Goal: Check status: Check status

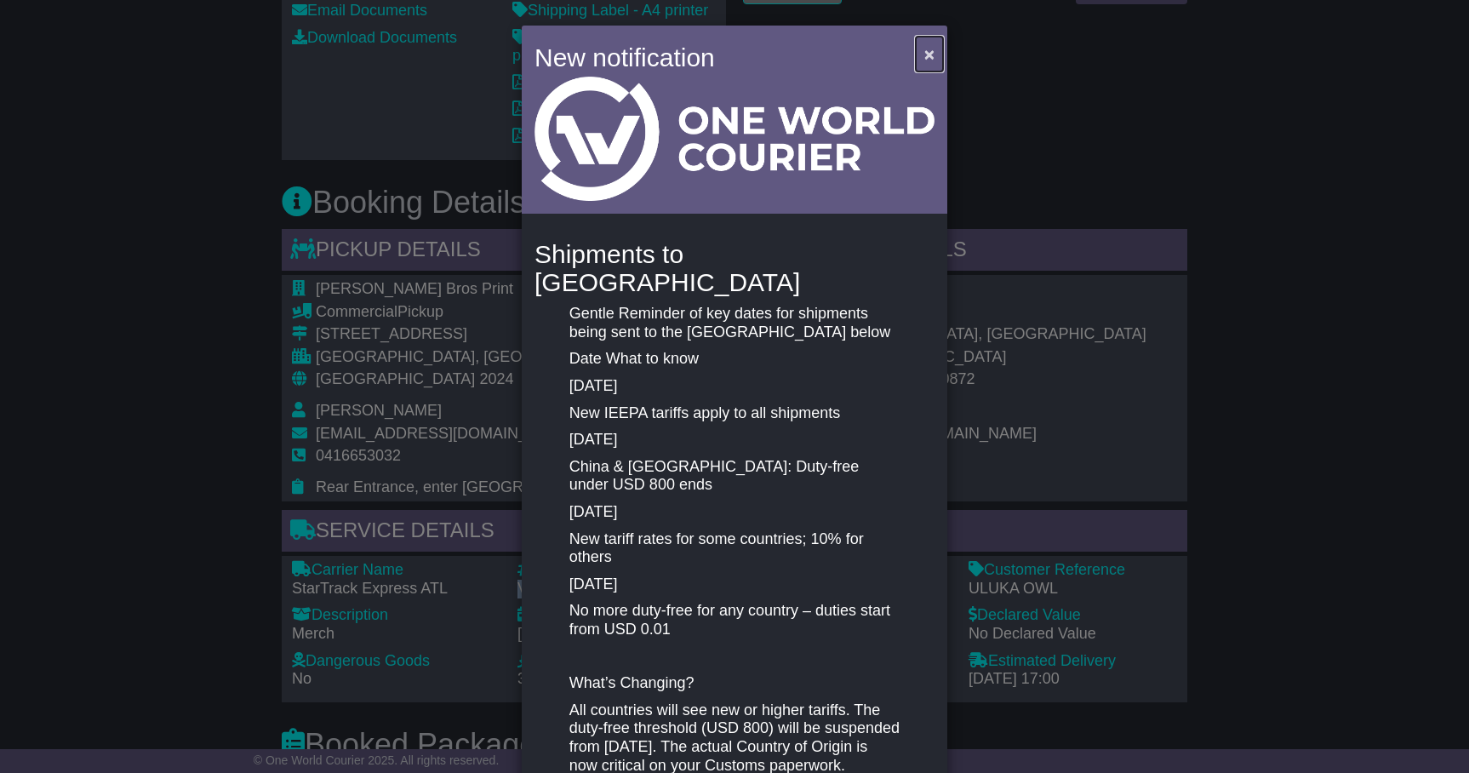
click at [924, 50] on span "×" at bounding box center [929, 54] width 10 height 20
click at [925, 46] on span "×" at bounding box center [929, 54] width 10 height 20
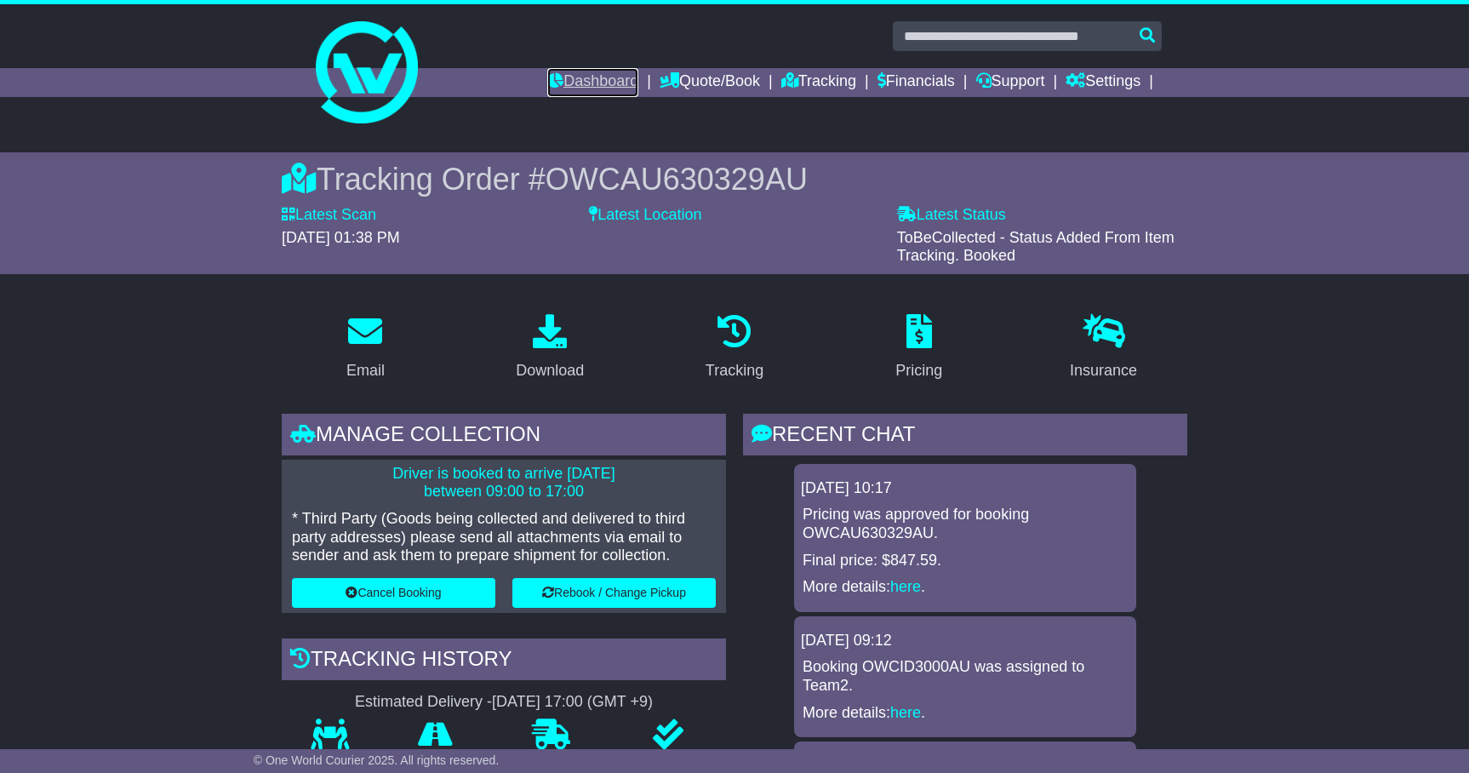
click at [567, 77] on link "Dashboard" at bounding box center [592, 82] width 91 height 29
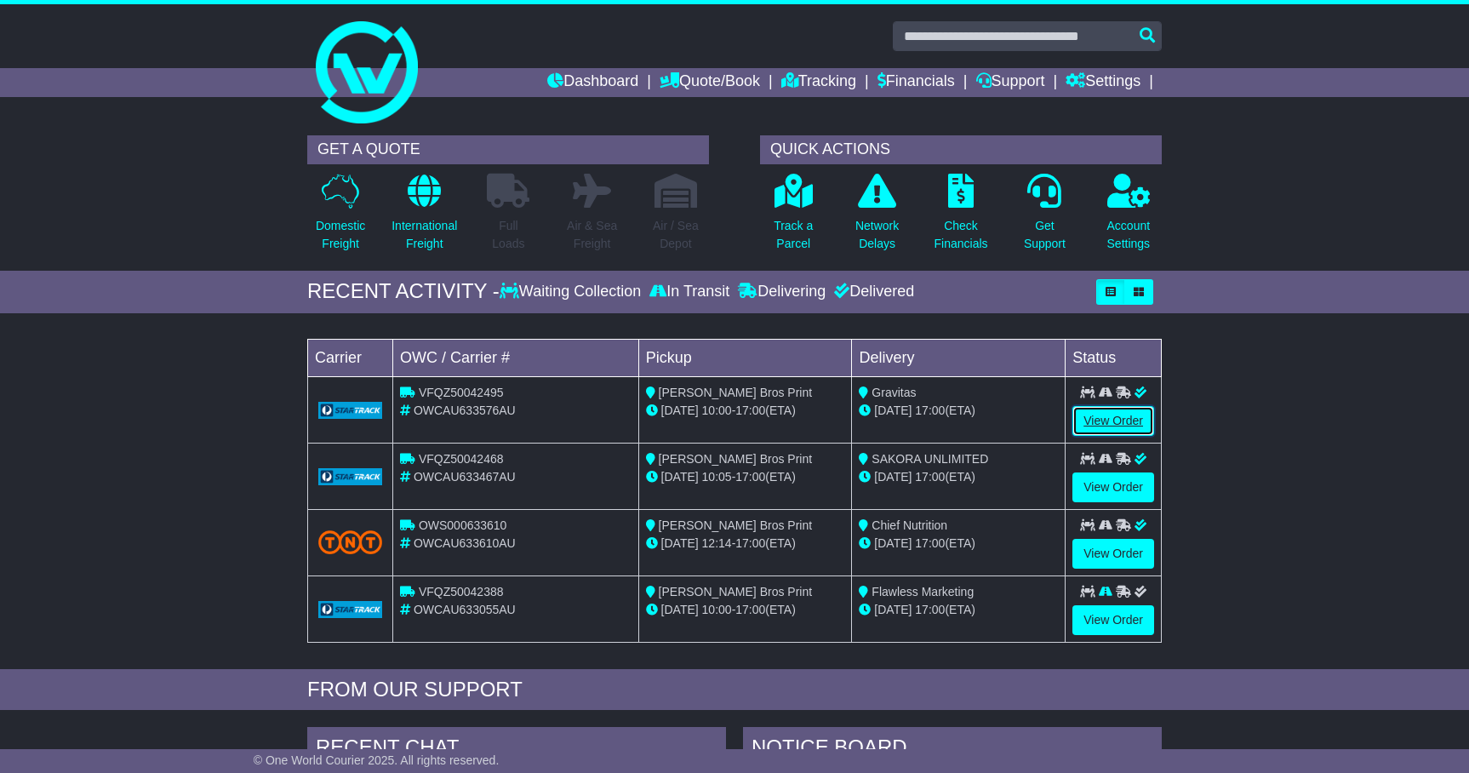
click at [1125, 416] on link "View Order" at bounding box center [1114, 421] width 82 height 30
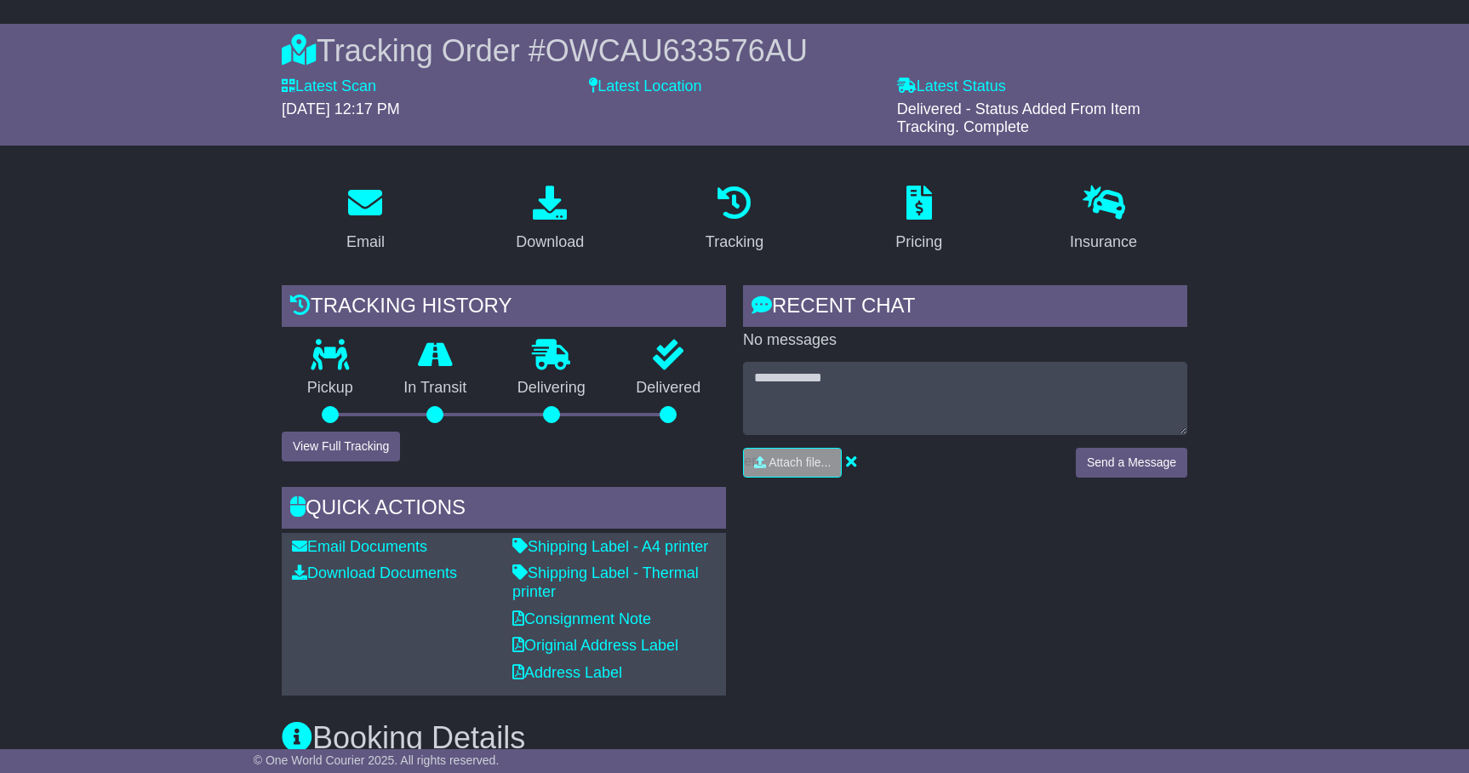
scroll to position [124, 0]
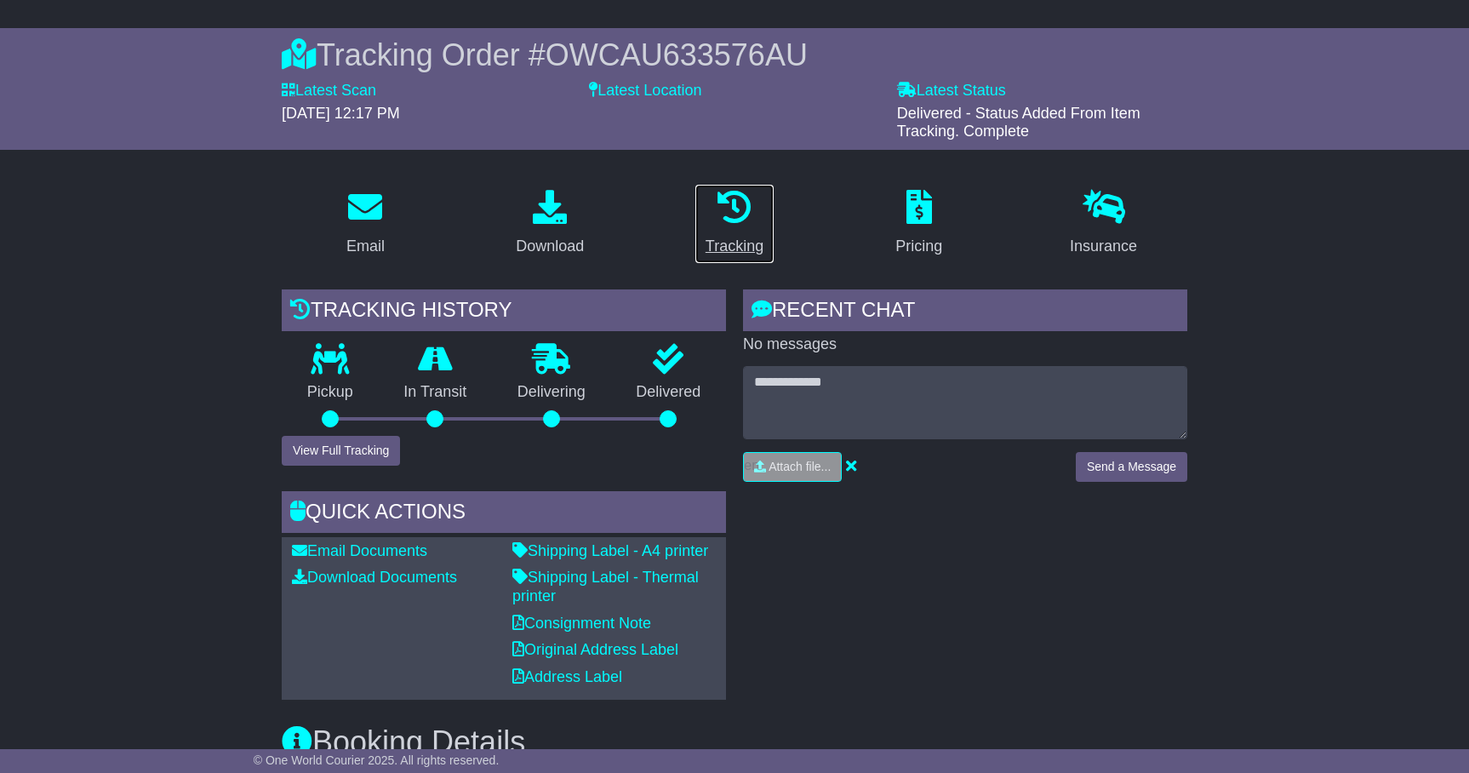
click at [734, 212] on icon at bounding box center [735, 207] width 34 height 34
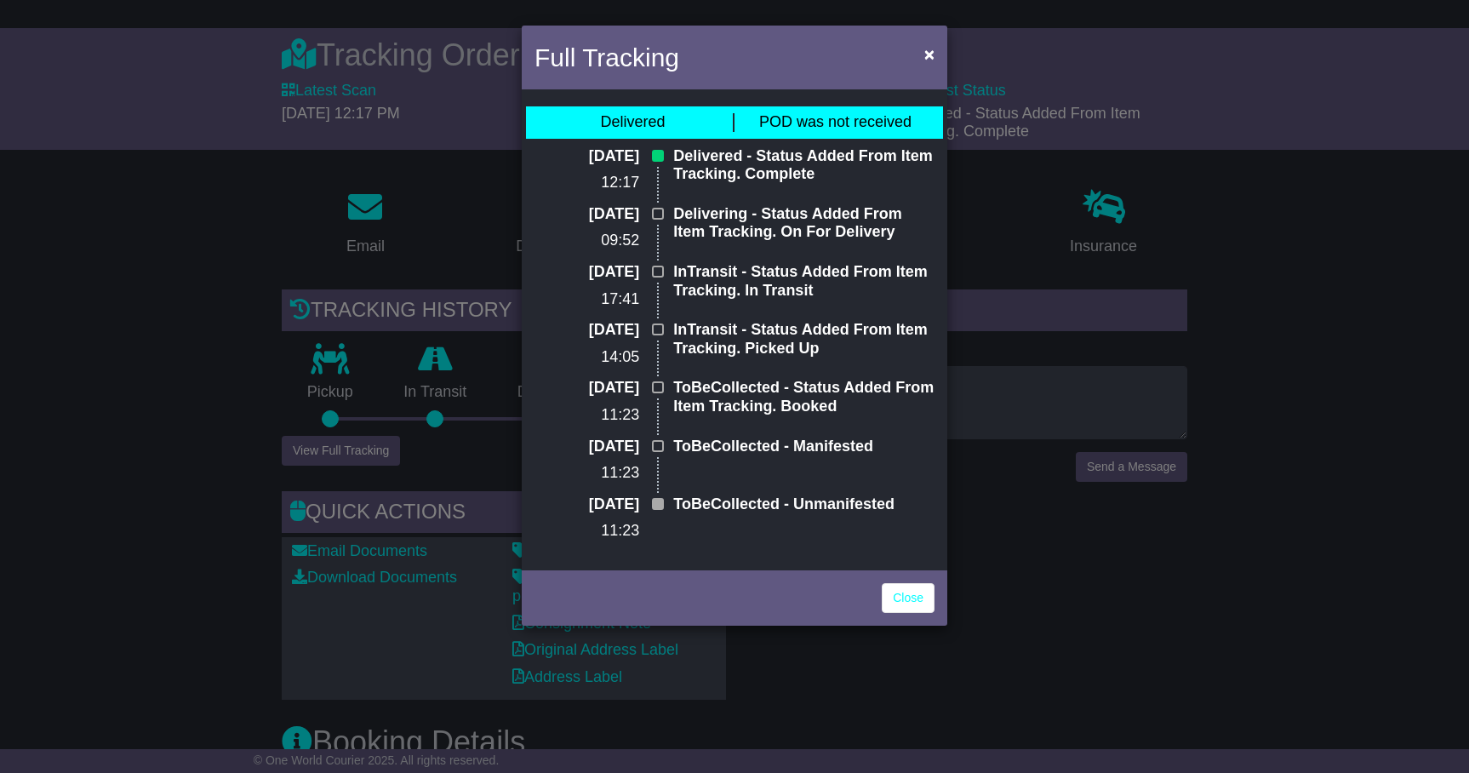
click at [126, 352] on div "Full Tracking × Delivered POD was not received 14 Aug 2025 12:17 Delivered - St…" at bounding box center [734, 386] width 1469 height 773
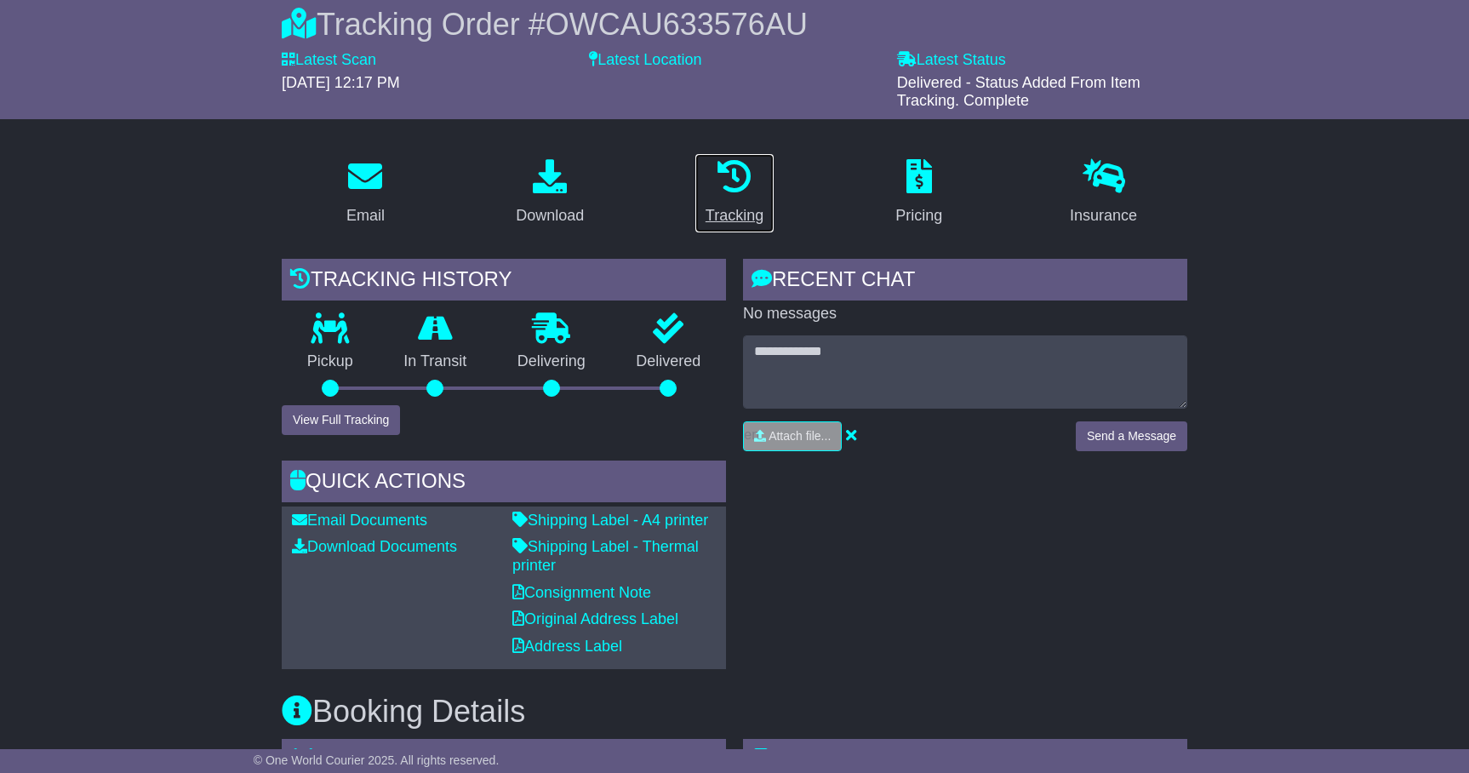
scroll to position [0, 0]
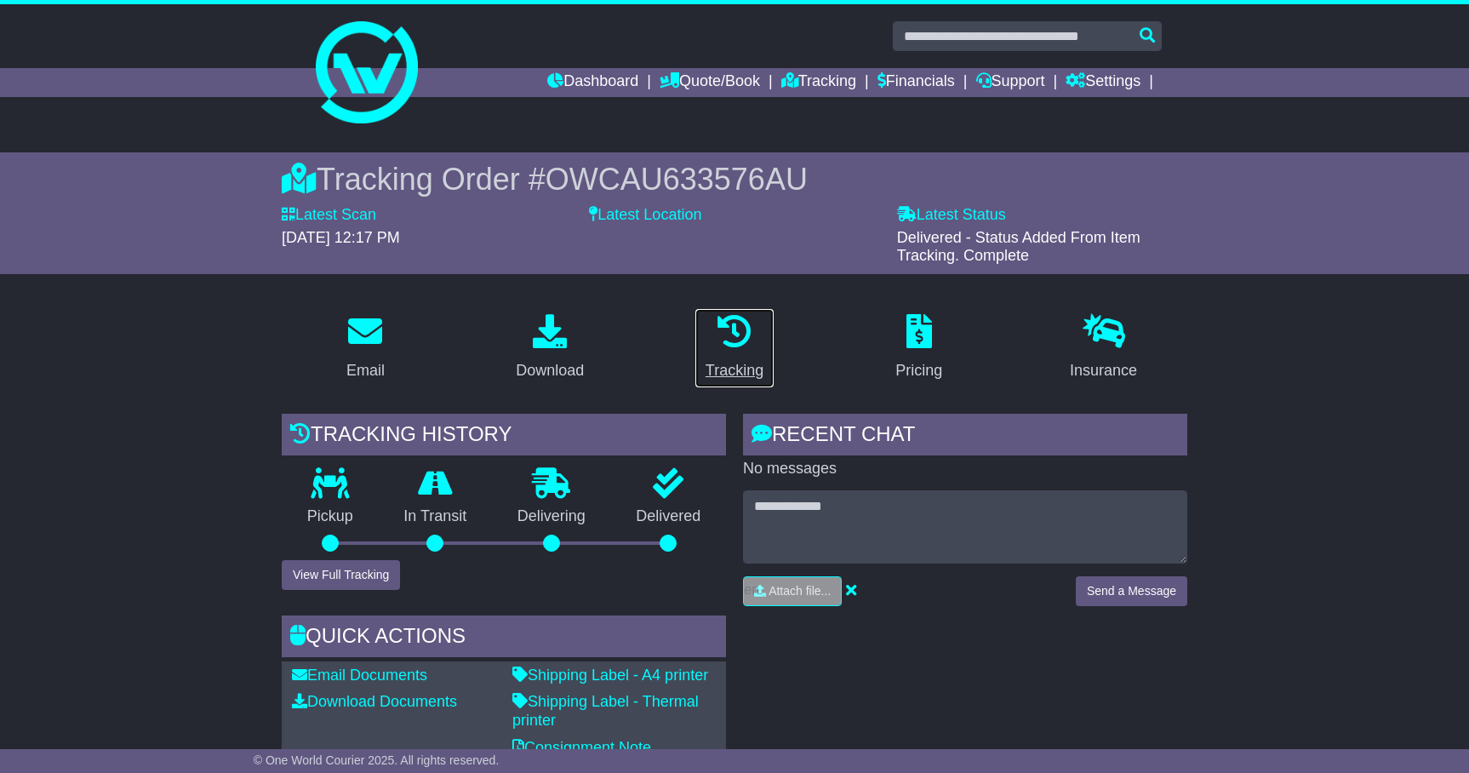
click at [722, 372] on div "Tracking" at bounding box center [735, 370] width 58 height 23
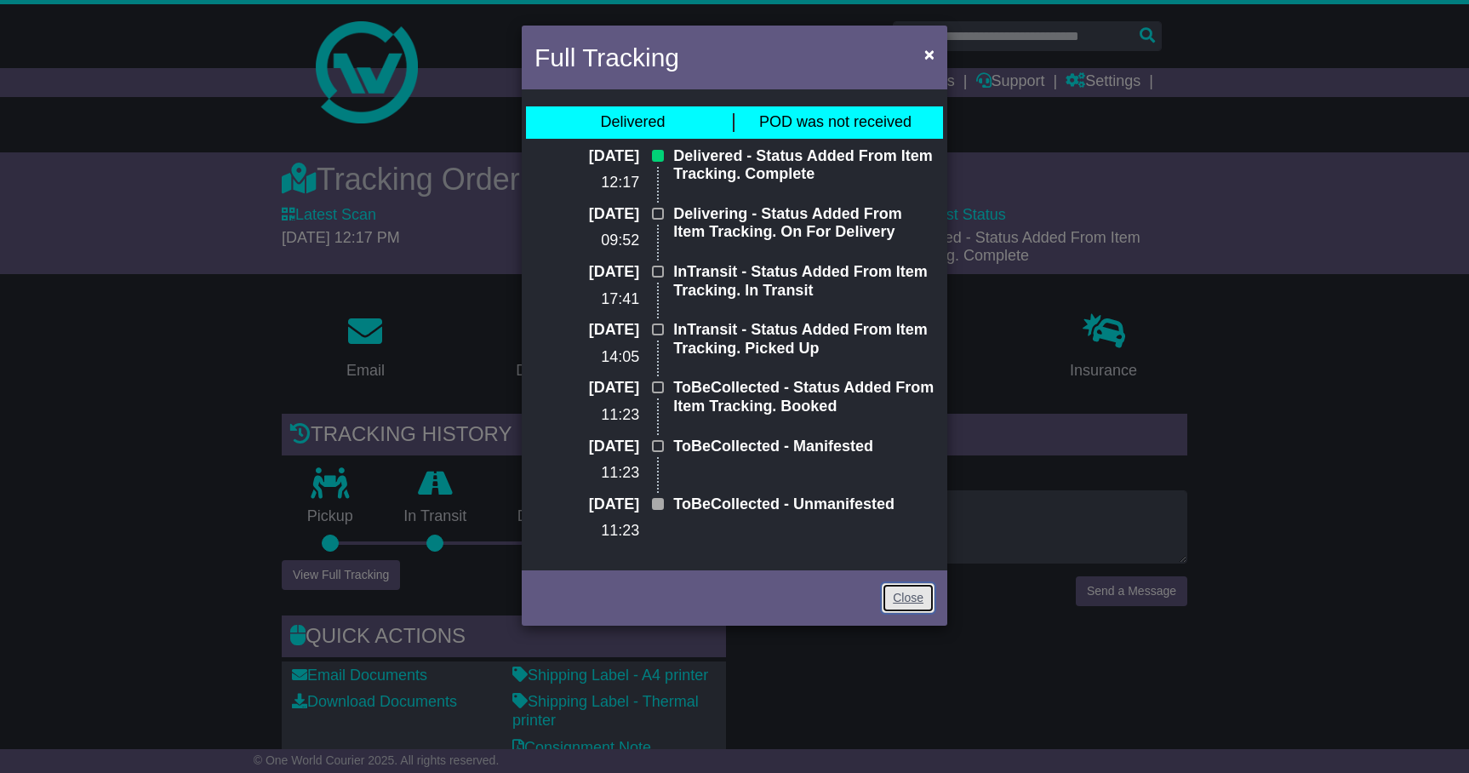
click at [913, 603] on link "Close" at bounding box center [908, 598] width 53 height 30
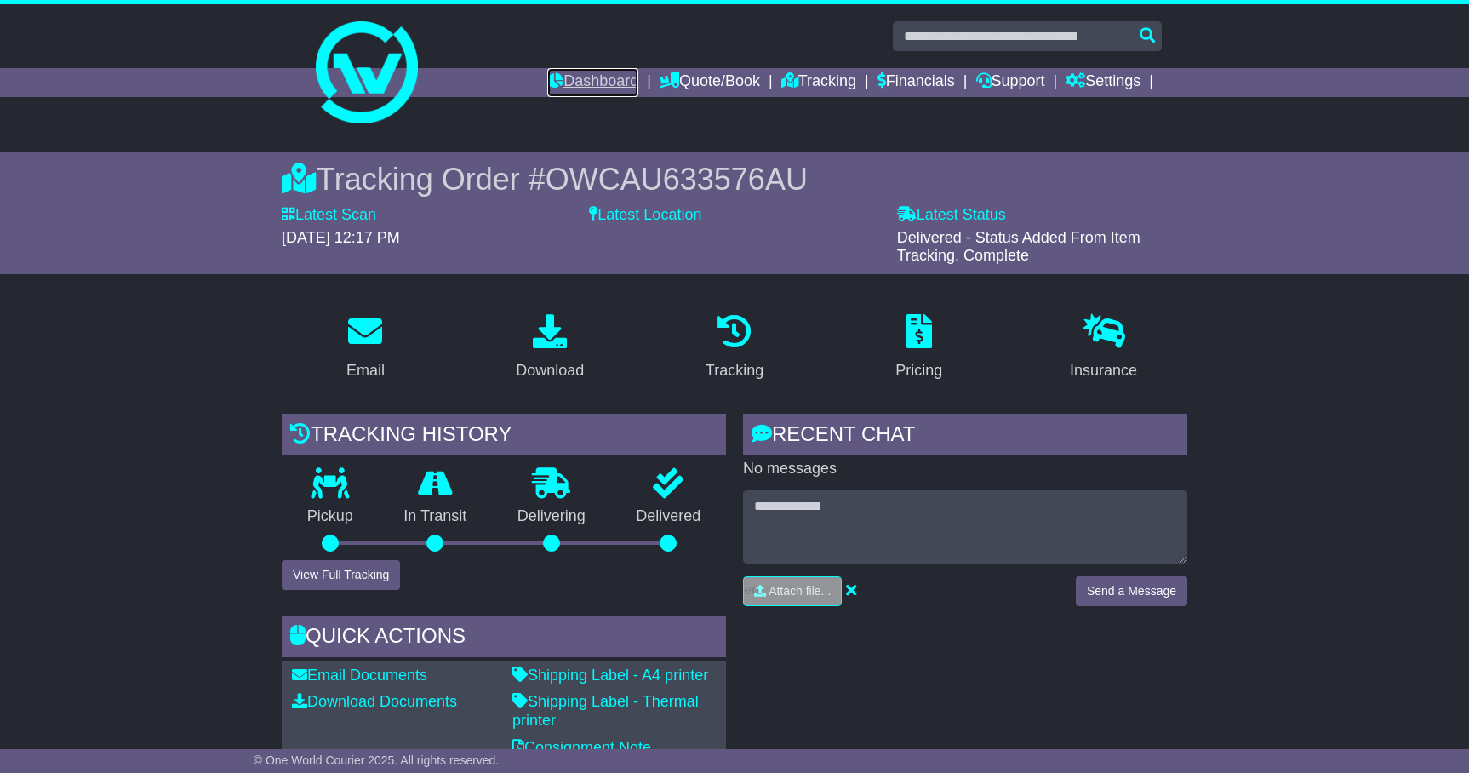
click at [595, 77] on link "Dashboard" at bounding box center [592, 82] width 91 height 29
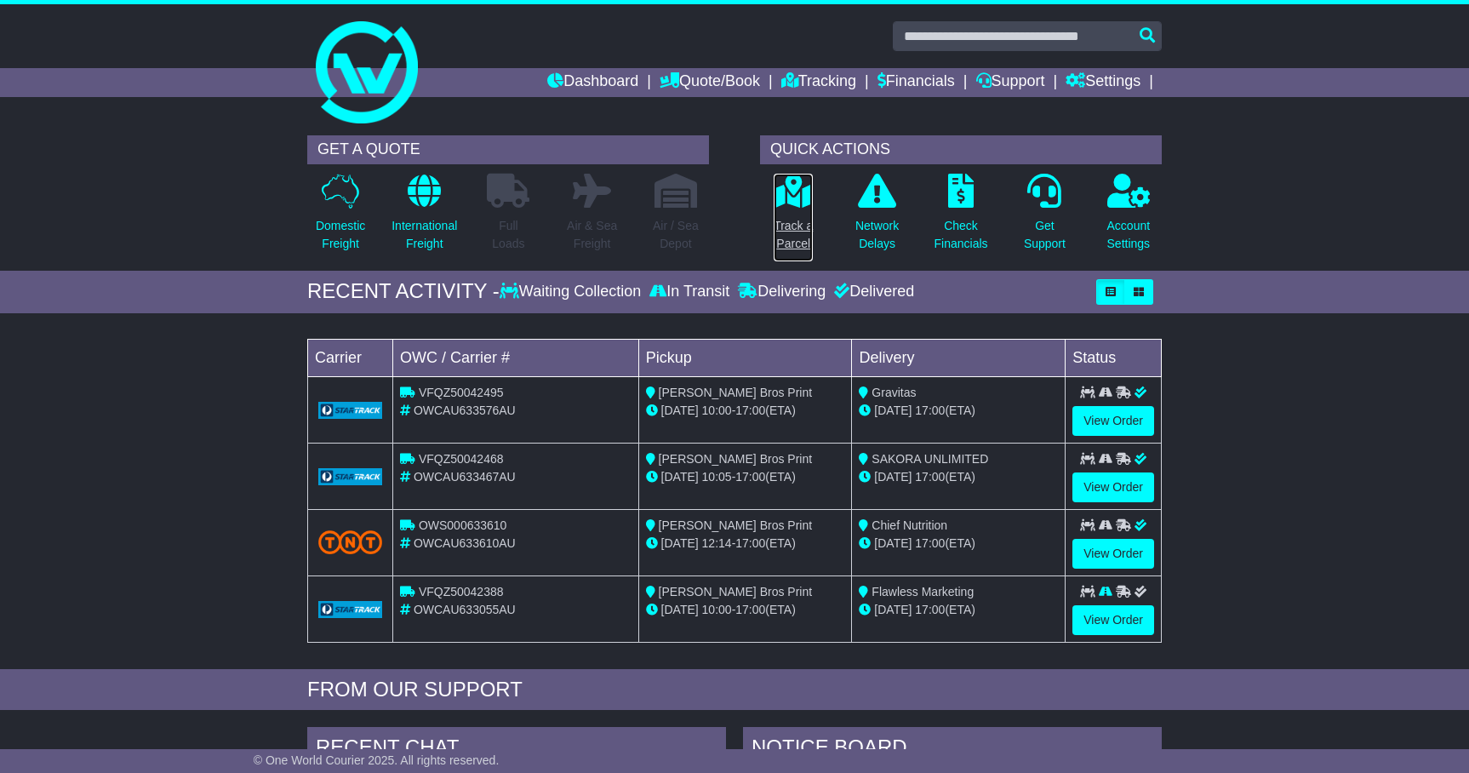
click at [793, 213] on link "Track a Parcel" at bounding box center [793, 217] width 41 height 89
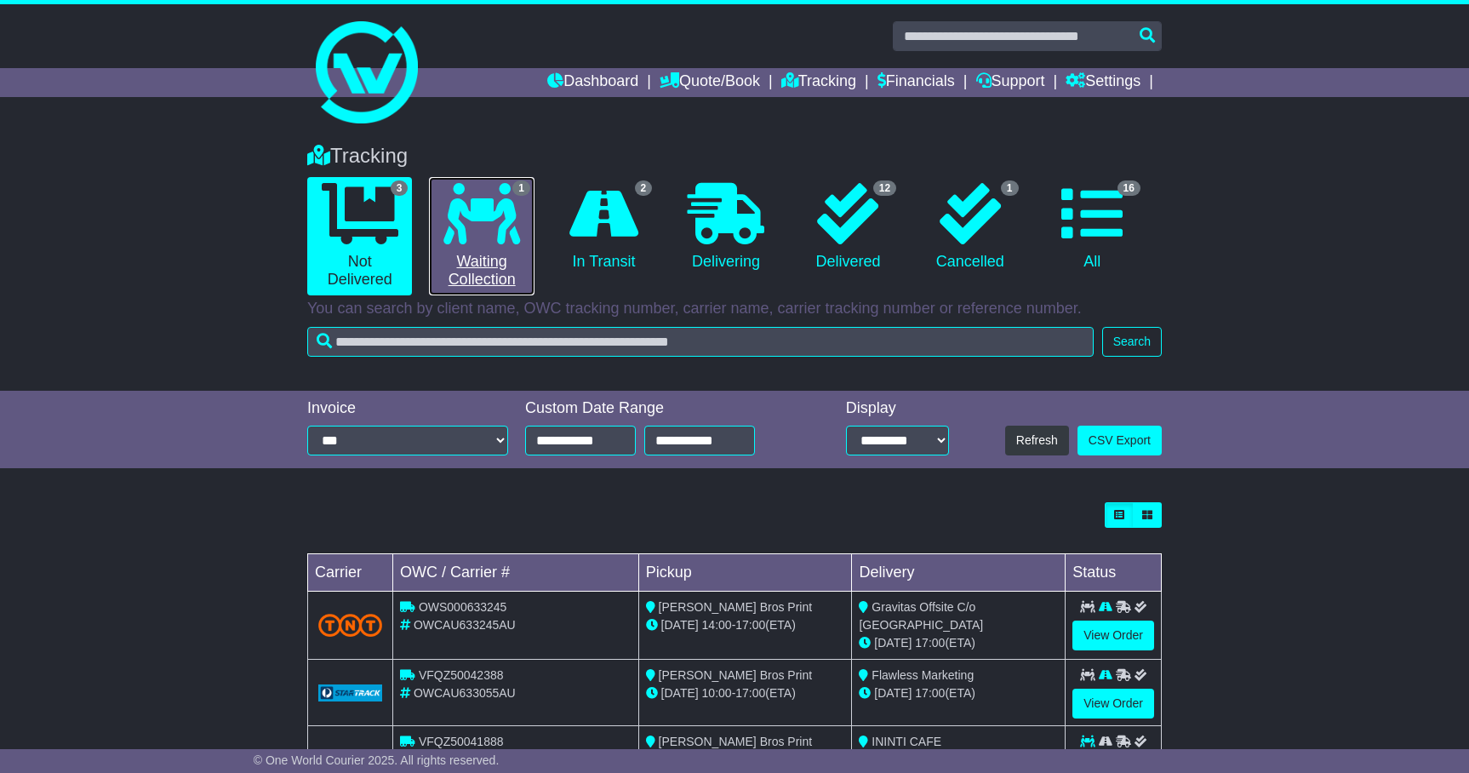
click at [486, 212] on icon at bounding box center [481, 213] width 77 height 61
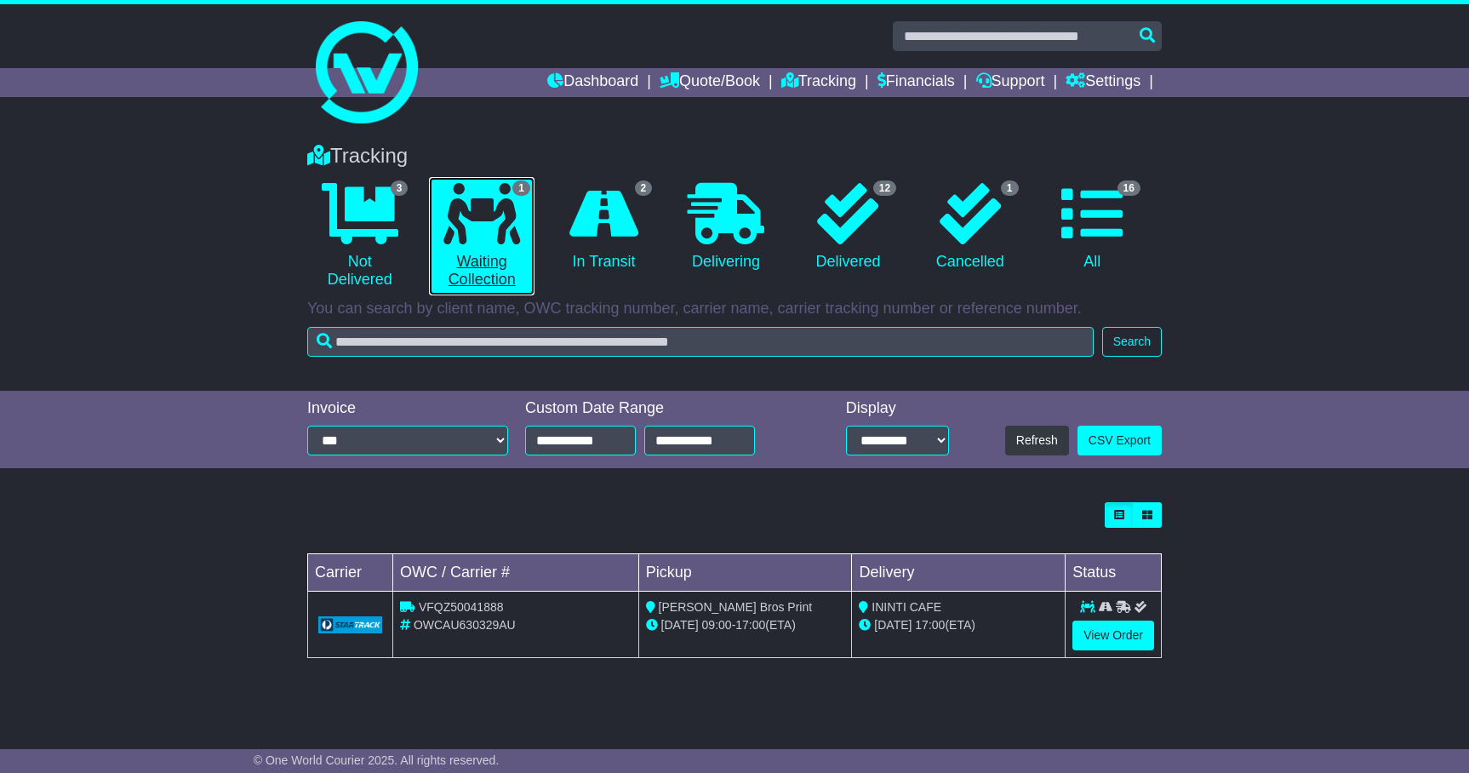
click at [489, 268] on link "1 Waiting Collection" at bounding box center [481, 236] width 105 height 118
click at [1101, 631] on link "View Order" at bounding box center [1114, 636] width 82 height 30
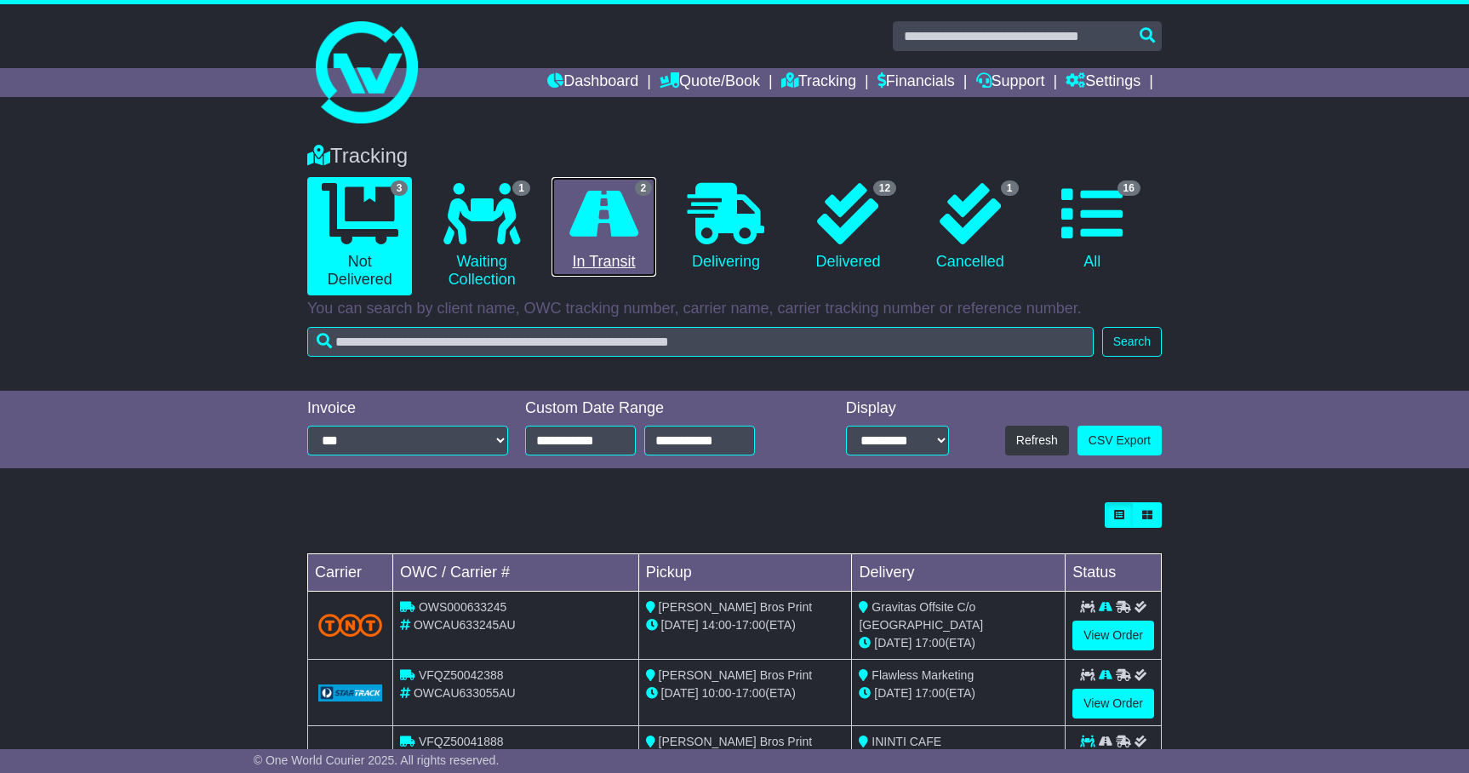
click at [580, 216] on icon at bounding box center [603, 213] width 69 height 61
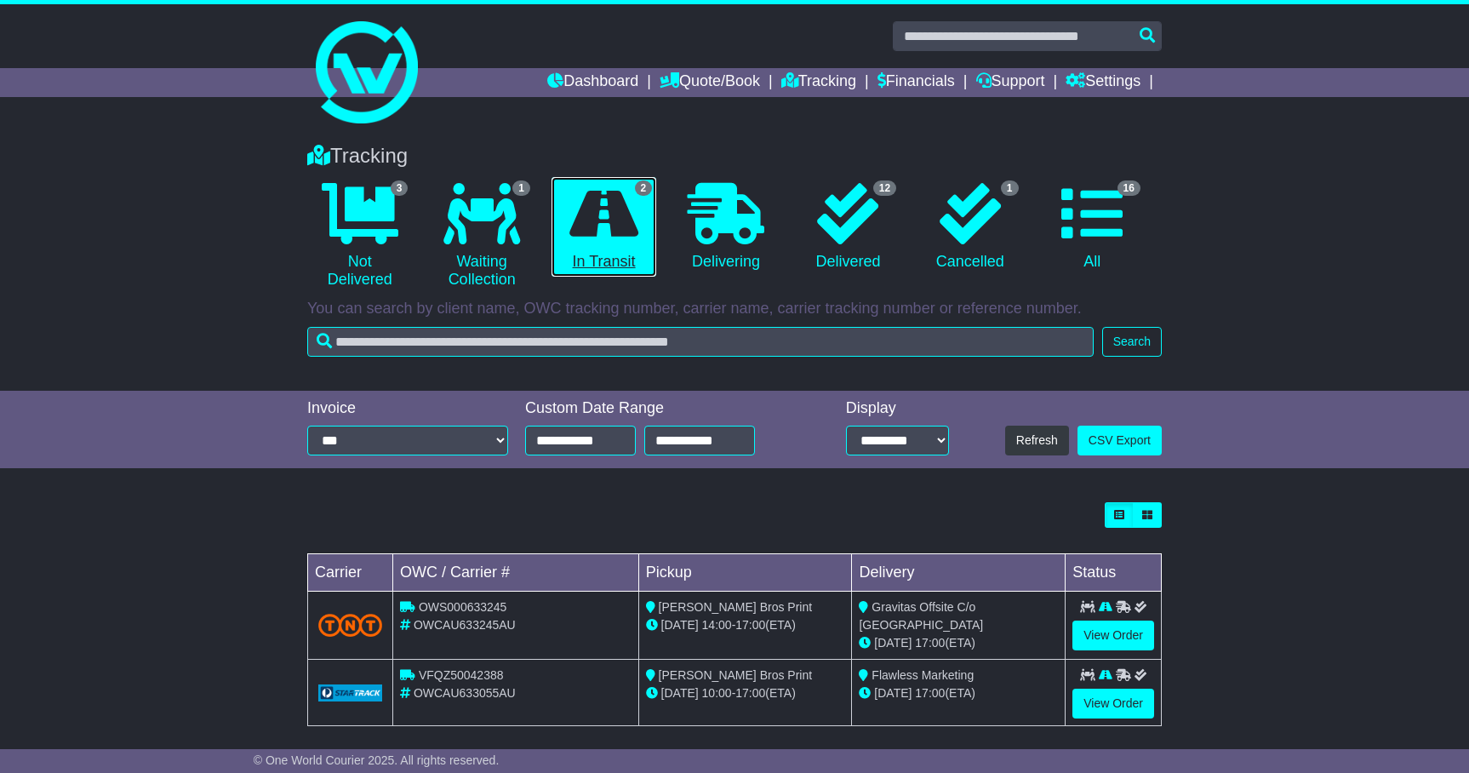
click at [618, 232] on icon at bounding box center [603, 213] width 69 height 61
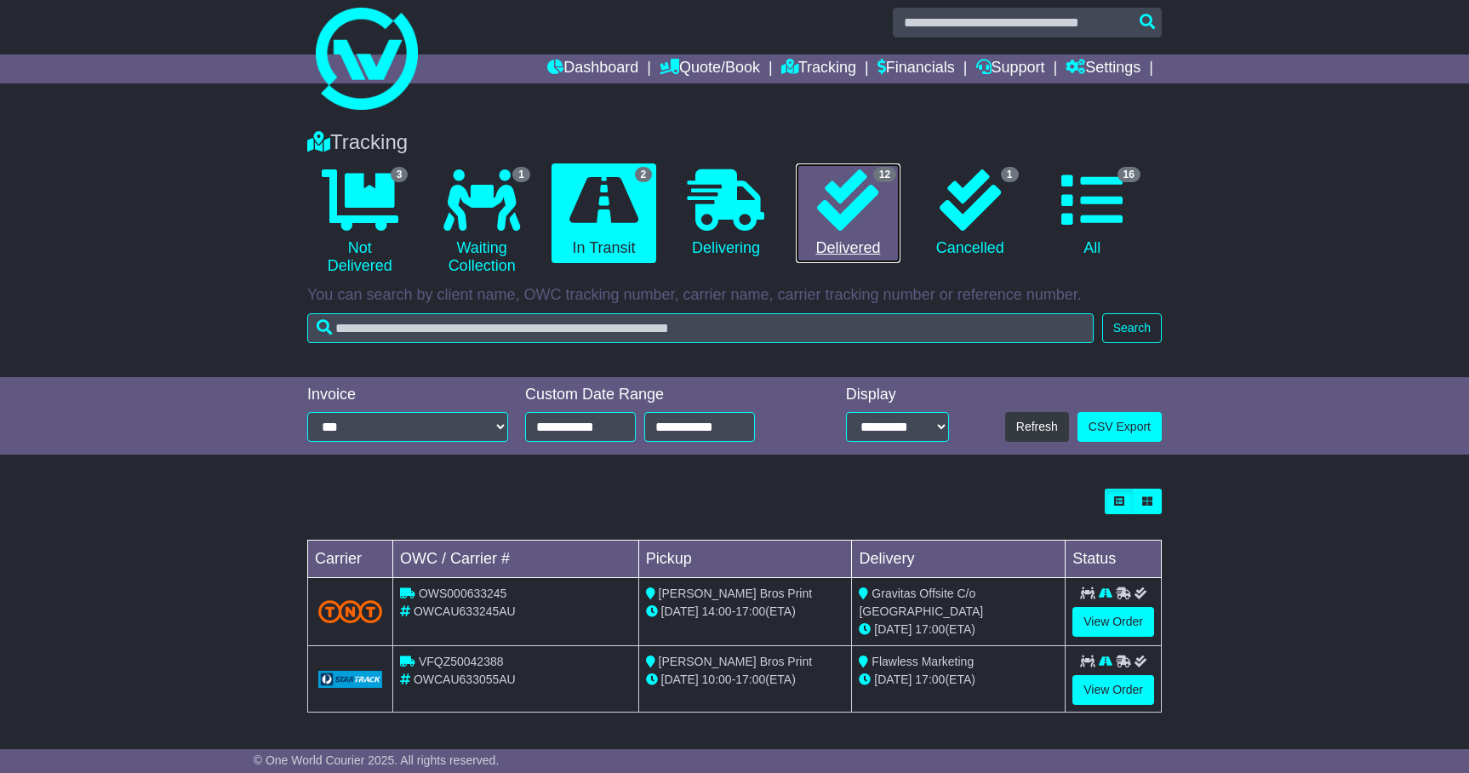
click at [846, 185] on icon at bounding box center [847, 199] width 61 height 61
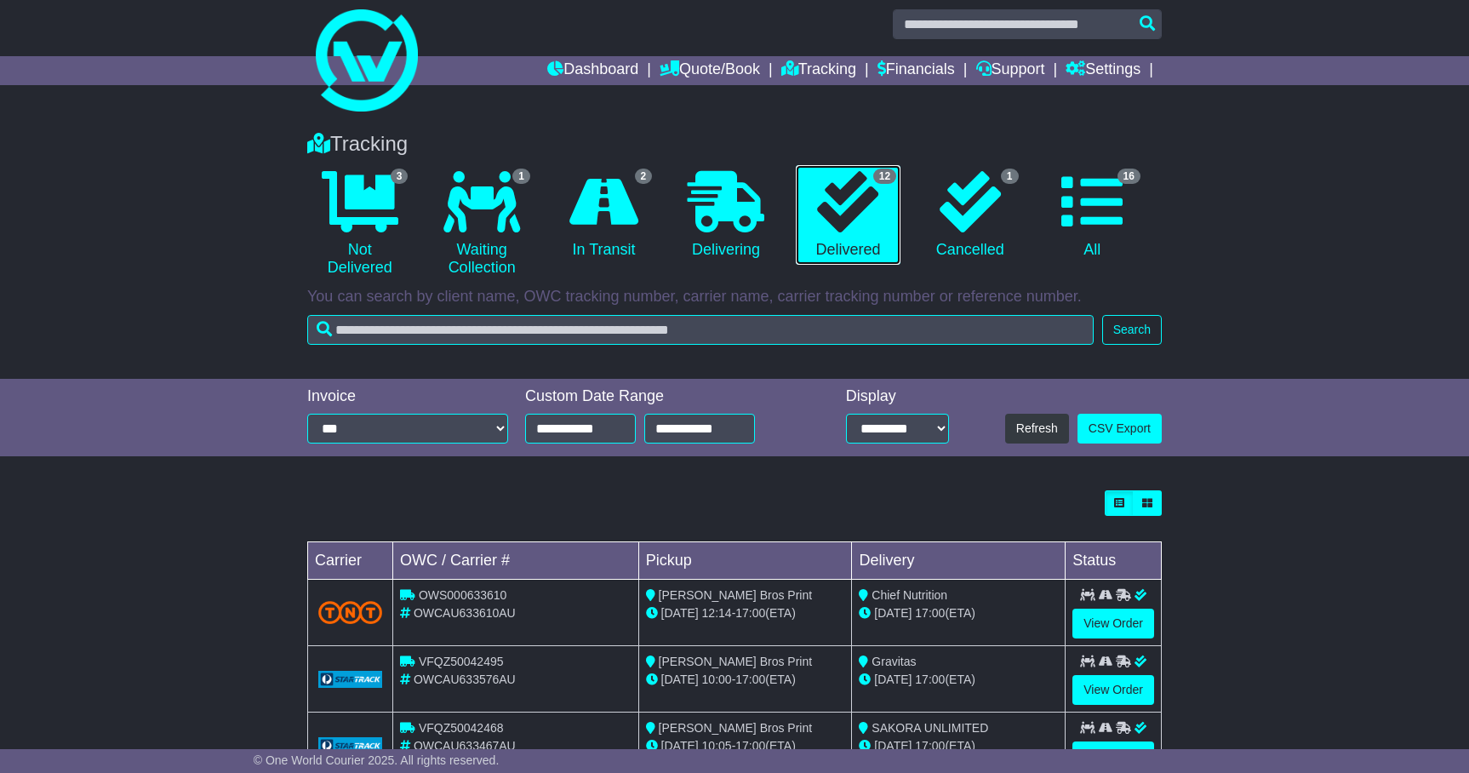
scroll to position [0, 0]
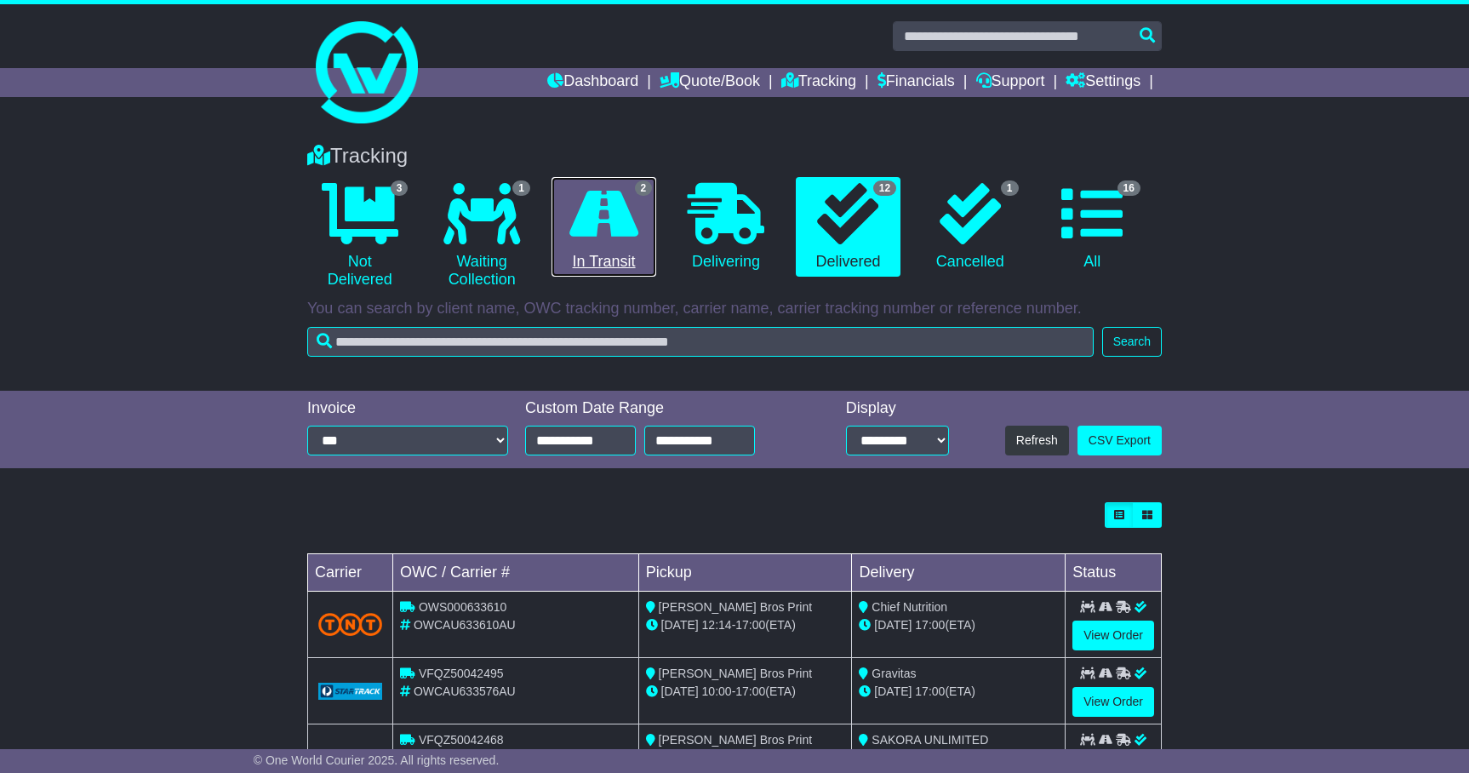
click at [618, 239] on icon at bounding box center [603, 213] width 69 height 61
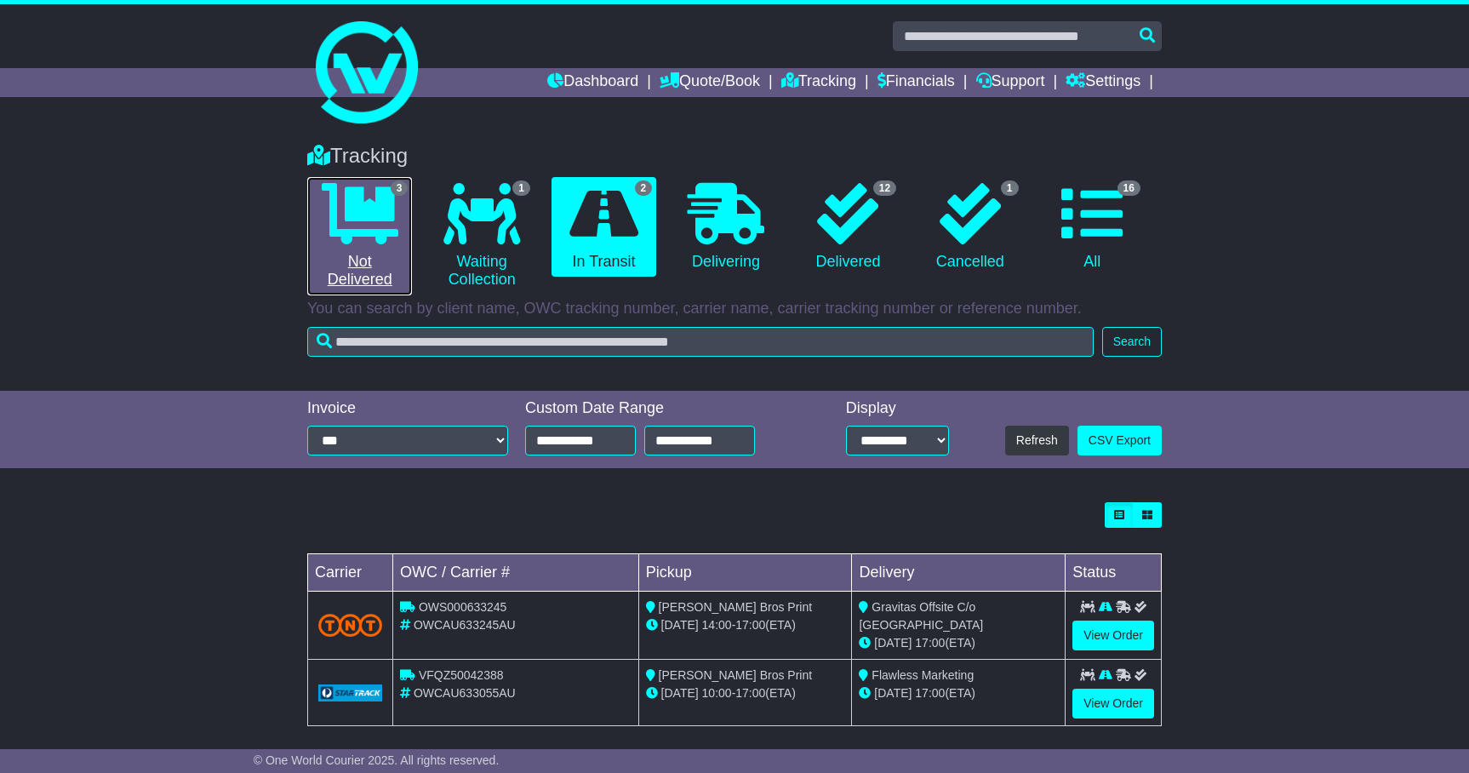
click at [367, 215] on icon at bounding box center [360, 213] width 77 height 61
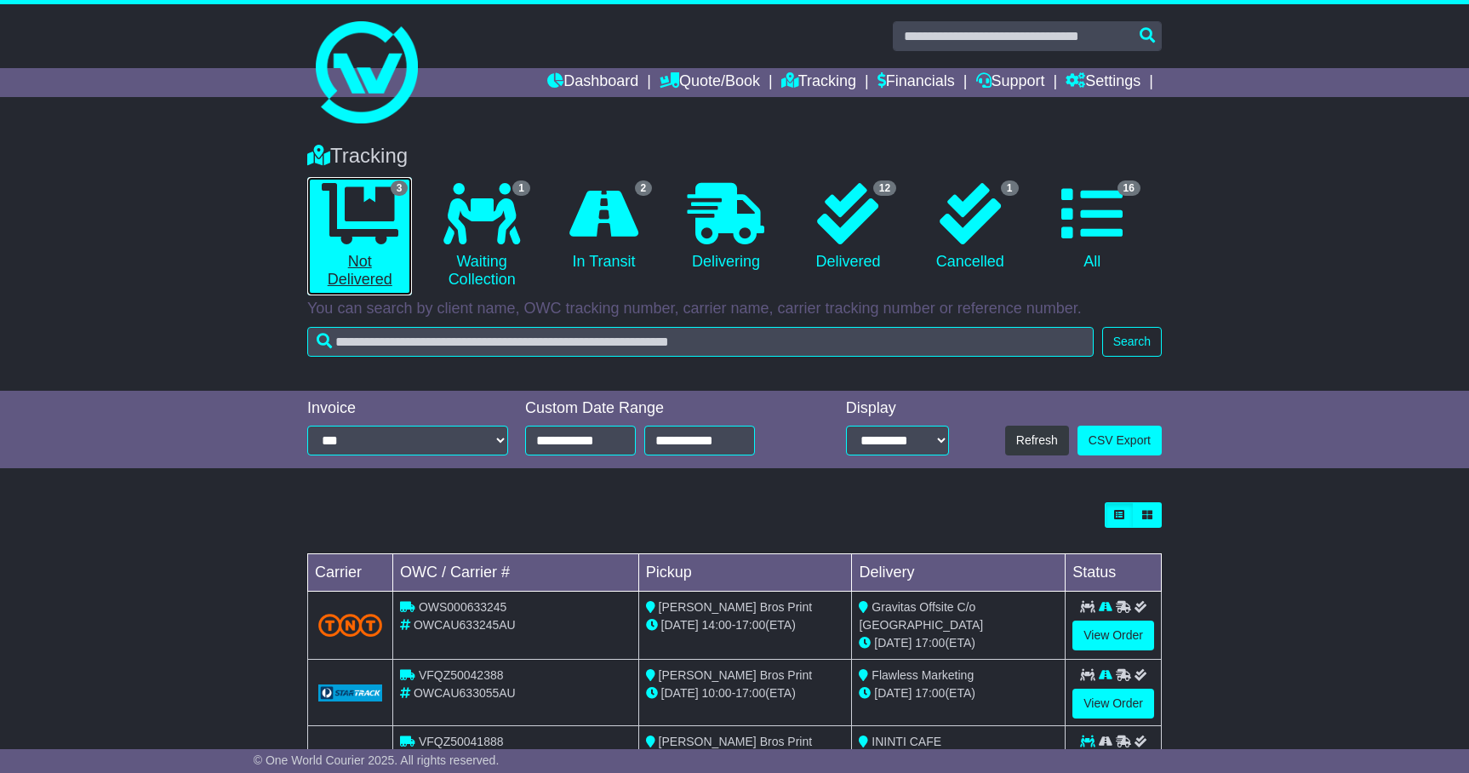
click at [344, 216] on icon at bounding box center [360, 213] width 77 height 61
